Goal: Task Accomplishment & Management: Complete application form

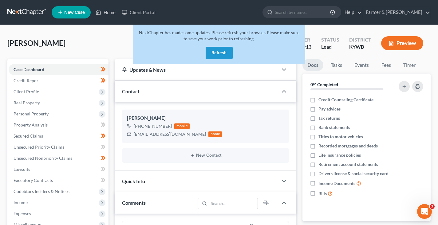
scroll to position [200, 0]
click at [214, 59] on button "Refresh" at bounding box center [219, 53] width 27 height 12
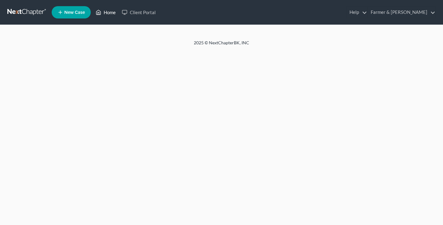
click at [105, 17] on link "Home" at bounding box center [106, 12] width 26 height 11
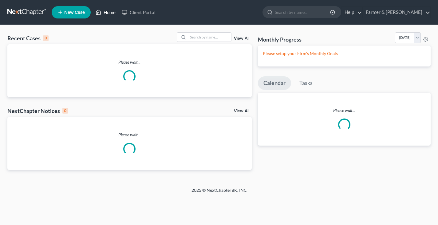
click at [109, 14] on link "Home" at bounding box center [106, 12] width 26 height 11
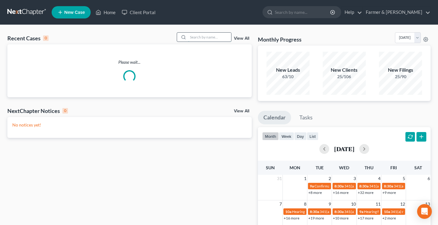
click at [207, 38] on input "search" at bounding box center [209, 37] width 43 height 9
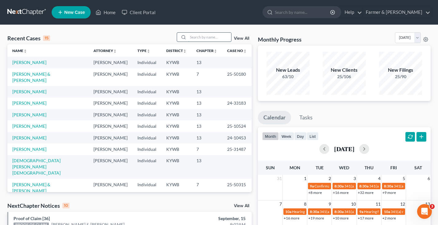
type input "s"
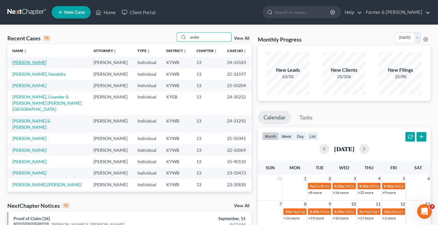
type input "ander"
click at [34, 64] on link "Anderson, Stephen" at bounding box center [29, 62] width 34 height 5
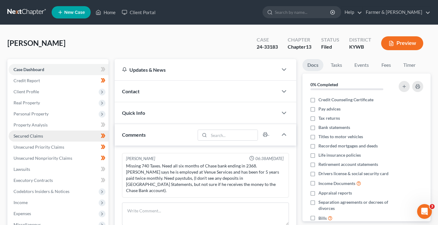
click at [30, 136] on span "Secured Claims" at bounding box center [29, 135] width 30 height 5
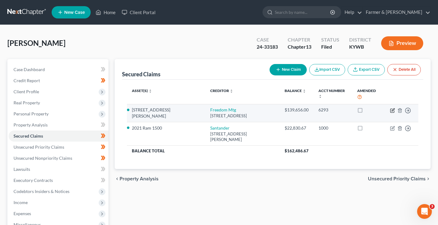
click at [393, 108] on icon "button" at bounding box center [392, 110] width 5 height 5
select select "9"
select select "4"
select select "0"
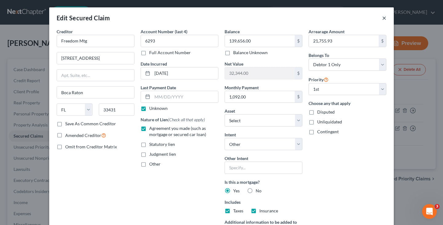
drag, startPoint x: 393, startPoint y: 103, endPoint x: 382, endPoint y: 18, distance: 86.1
click at [382, 18] on button "×" at bounding box center [384, 17] width 4 height 7
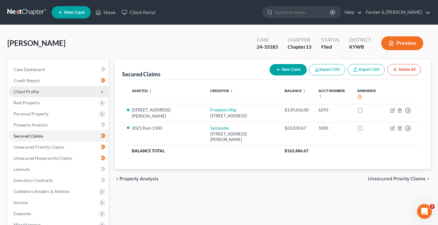
click at [31, 91] on span "Client Profile" at bounding box center [27, 91] width 26 height 5
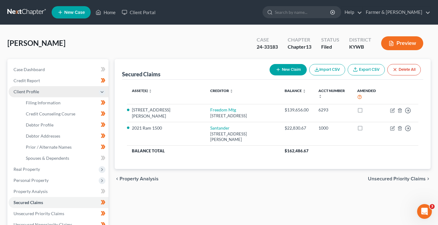
scroll to position [2, 0]
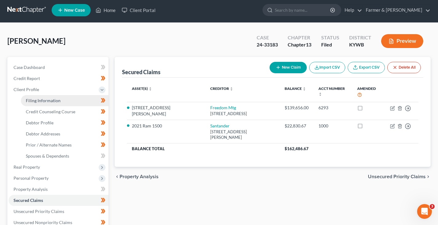
click at [48, 98] on span "Filing Information" at bounding box center [43, 100] width 35 height 5
select select "1"
select select "0"
select select "3"
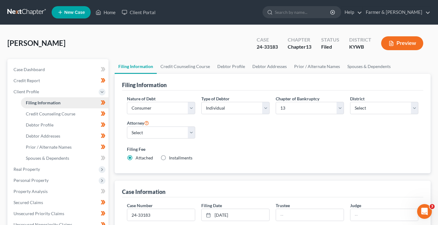
click at [39, 103] on span "Filing Information" at bounding box center [43, 102] width 35 height 5
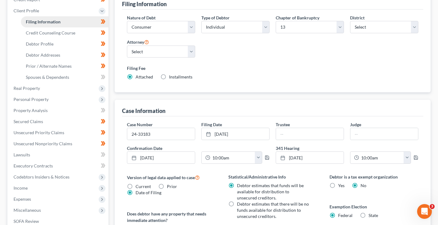
scroll to position [81, 0]
click at [28, 189] on span "Income" at bounding box center [59, 187] width 100 height 11
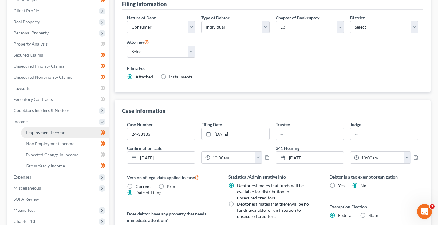
click at [51, 132] on span "Employment Income" at bounding box center [45, 132] width 39 height 5
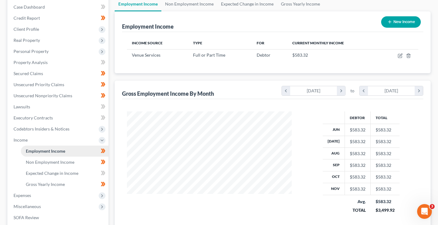
scroll to position [63, 0]
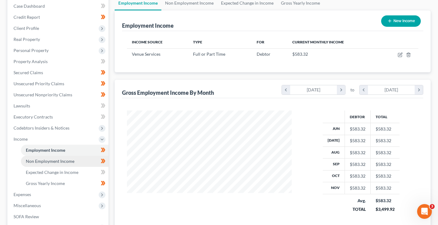
click at [50, 161] on span "Non Employment Income" at bounding box center [50, 160] width 49 height 5
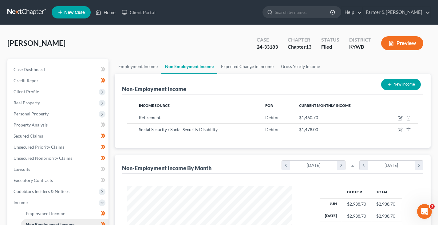
scroll to position [110, 177]
click at [27, 125] on span "Property Analysis" at bounding box center [31, 124] width 34 height 5
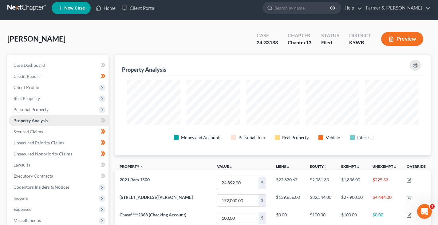
scroll to position [4, 0]
click at [52, 142] on span "Unsecured Priority Claims" at bounding box center [39, 142] width 51 height 5
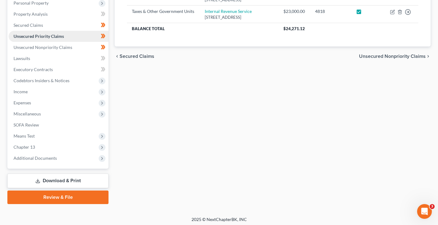
scroll to position [113, 0]
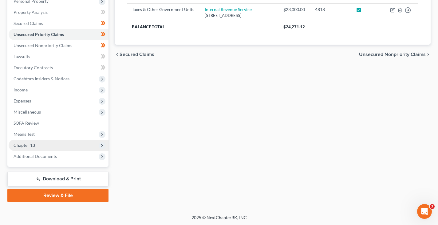
click at [44, 148] on span "Chapter 13" at bounding box center [59, 145] width 100 height 11
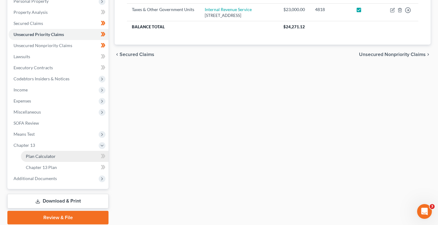
click at [50, 154] on span "Plan Calculator" at bounding box center [41, 155] width 30 height 5
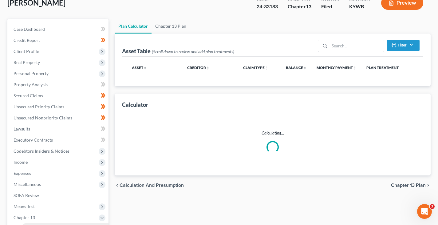
select select "59"
